Goal: Find specific page/section: Find specific page/section

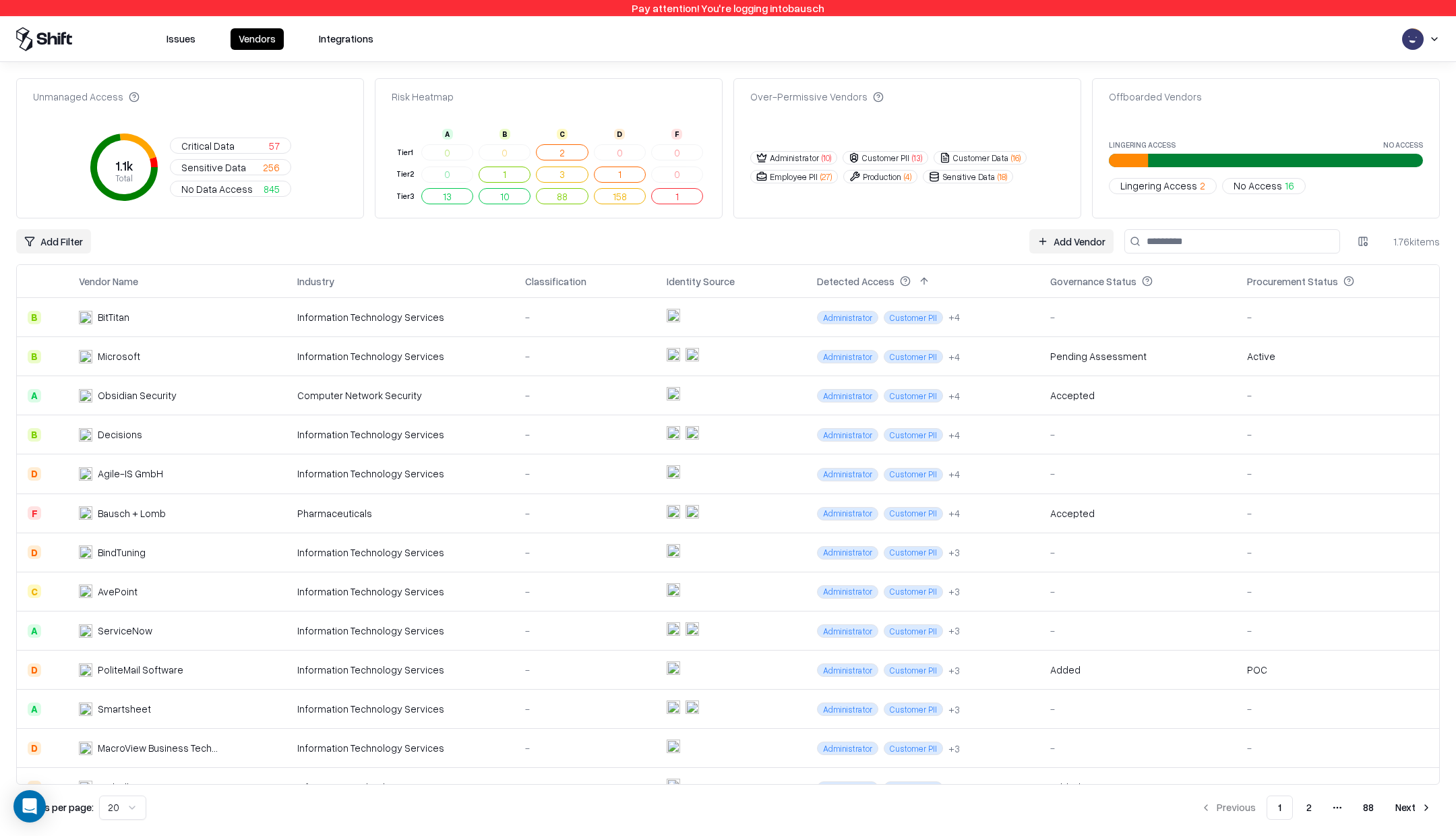
click at [174, 25] on div "Issues Vendors Integrations" at bounding box center [728, 39] width 1456 height 46
click at [174, 32] on button "Issues" at bounding box center [181, 39] width 45 height 22
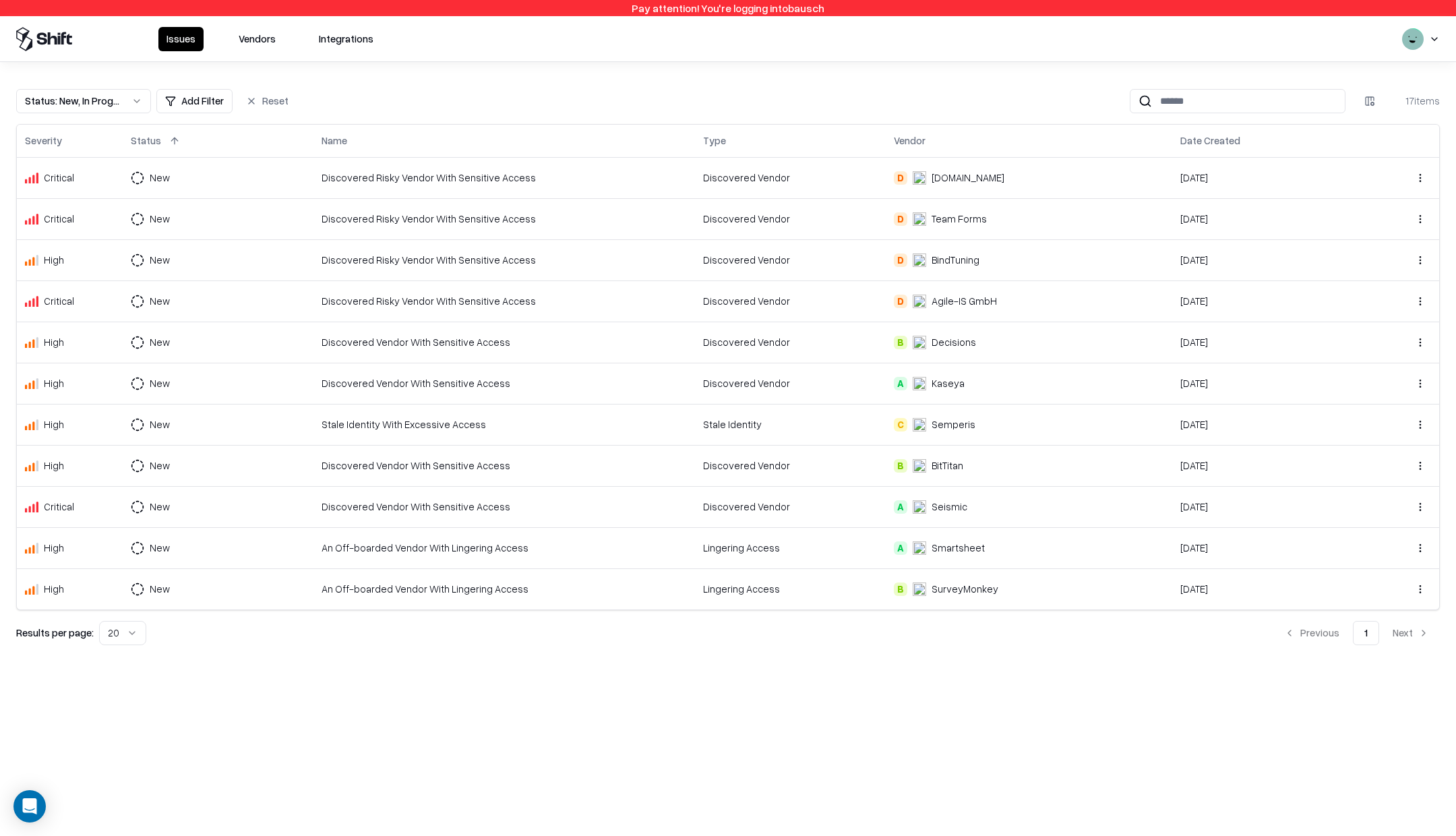
click at [117, 97] on div "Status : New, In Progress" at bounding box center [73, 101] width 96 height 14
click at [77, 173] on div "In Progress" at bounding box center [66, 179] width 52 height 14
click at [76, 154] on div "New" at bounding box center [83, 153] width 128 height 27
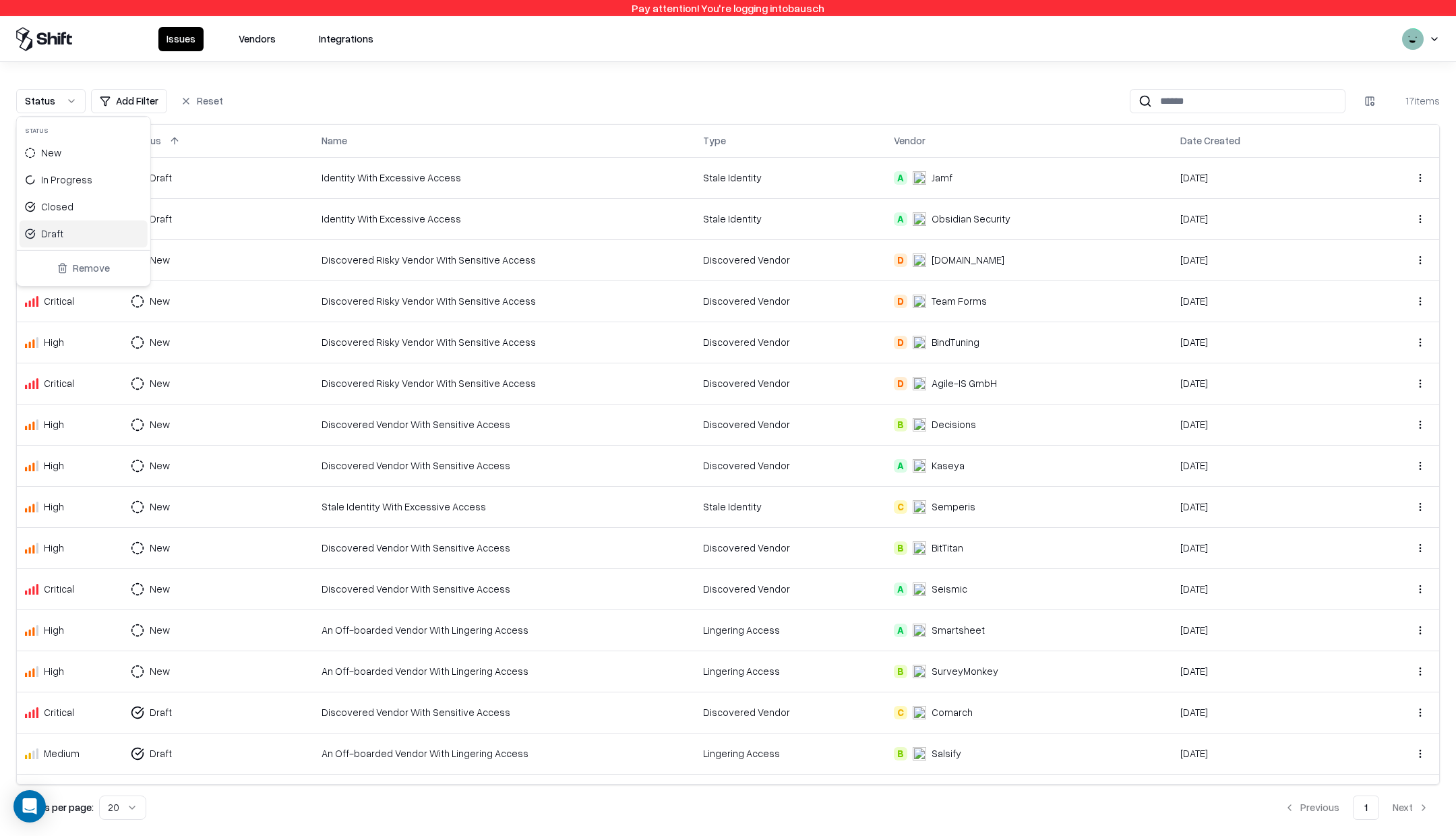
click at [71, 229] on div "Draft" at bounding box center [83, 234] width 128 height 27
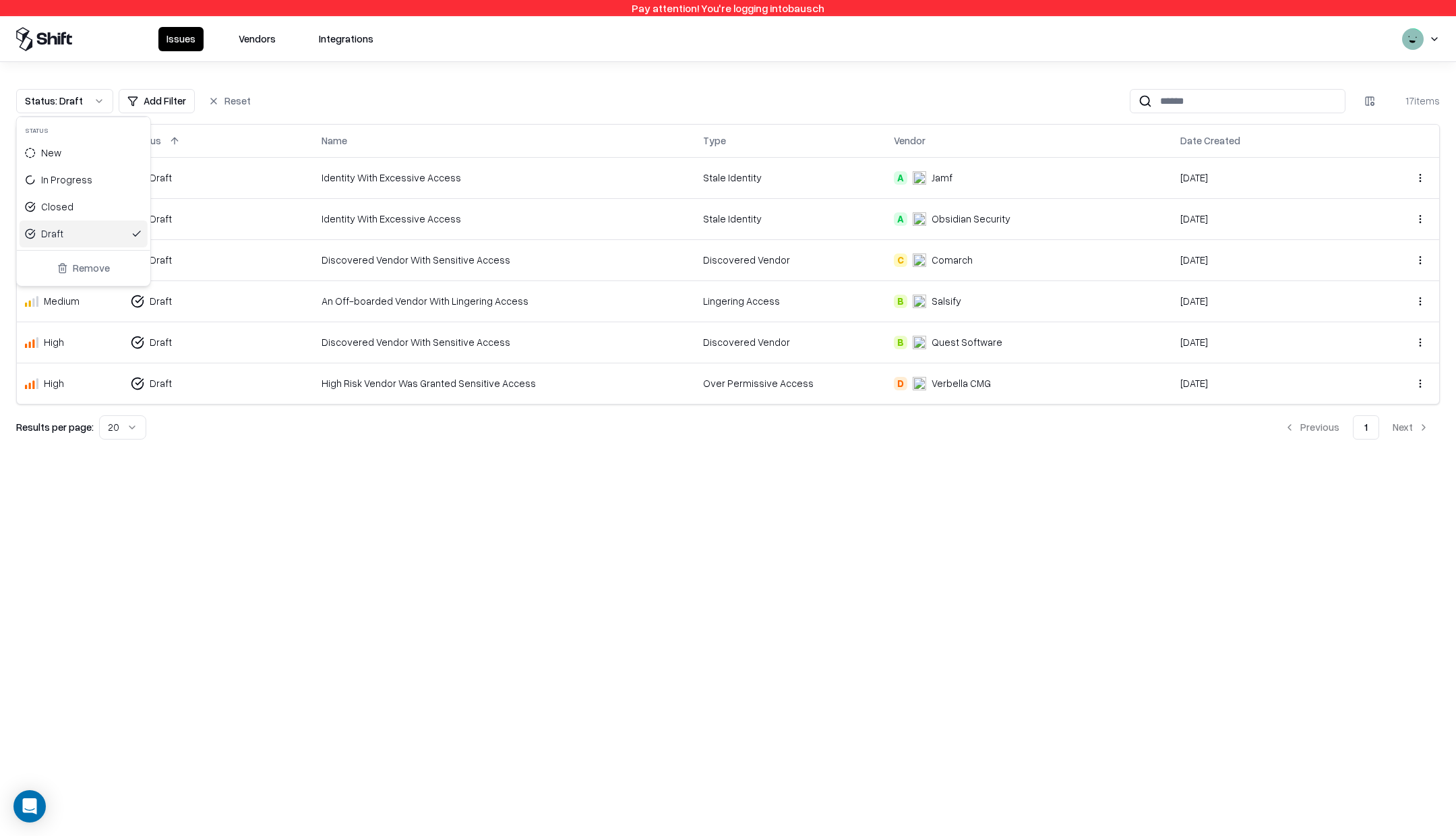
click at [402, 300] on html "Pay attention! You're logging into bausch Issues Vendors Integrations Status : …" at bounding box center [728, 418] width 1456 height 836
